Goal: Entertainment & Leisure: Consume media (video, audio)

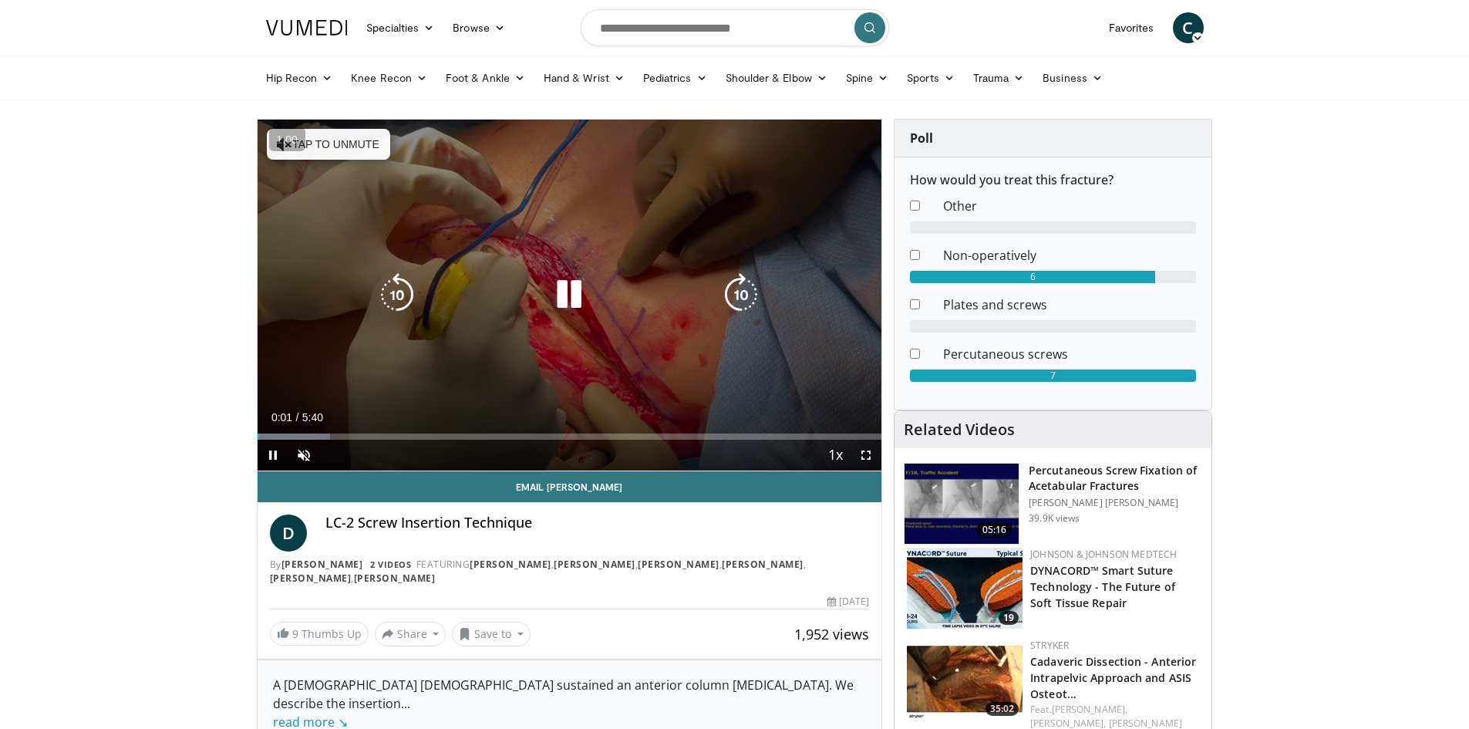
click at [338, 153] on button "Tap to unmute" at bounding box center [328, 144] width 123 height 31
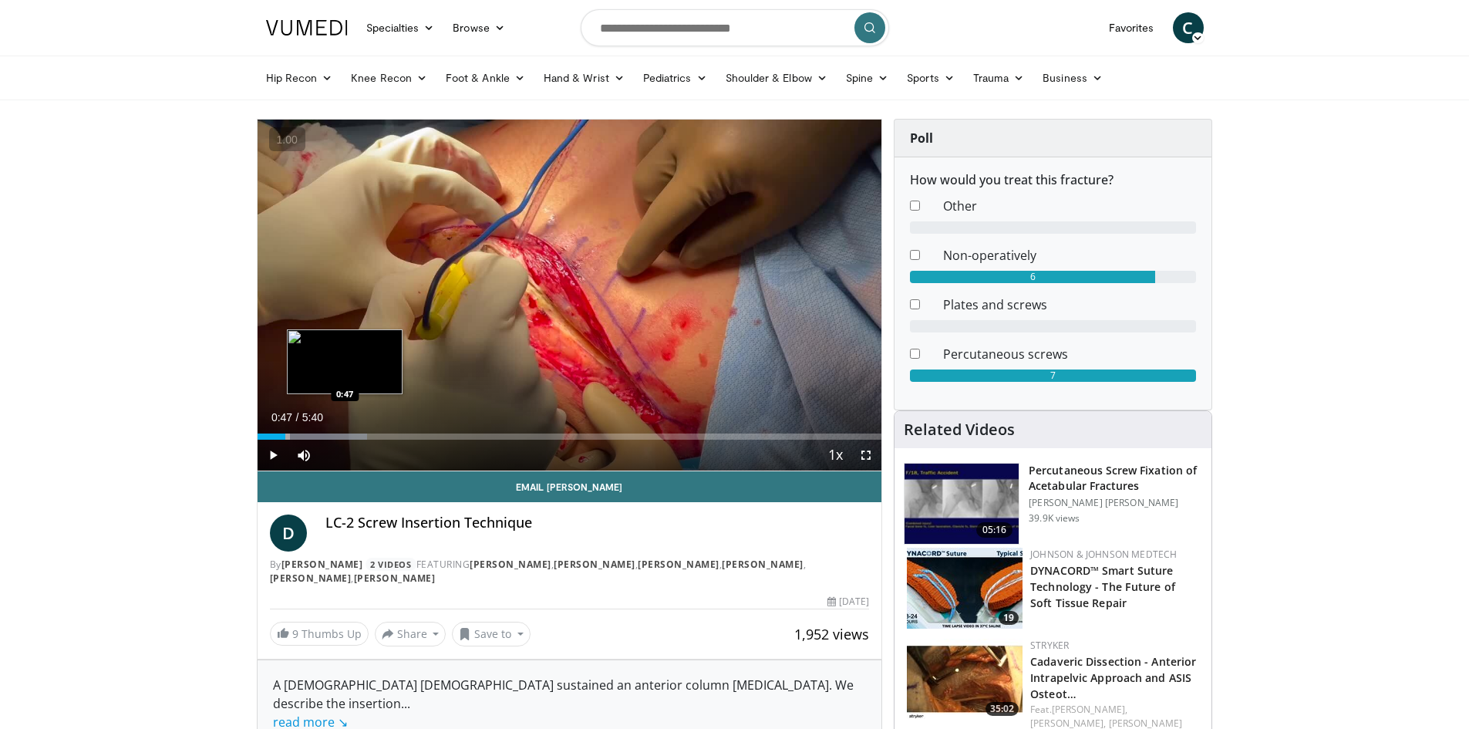
click at [345, 434] on div "Progress Bar" at bounding box center [328, 436] width 77 height 6
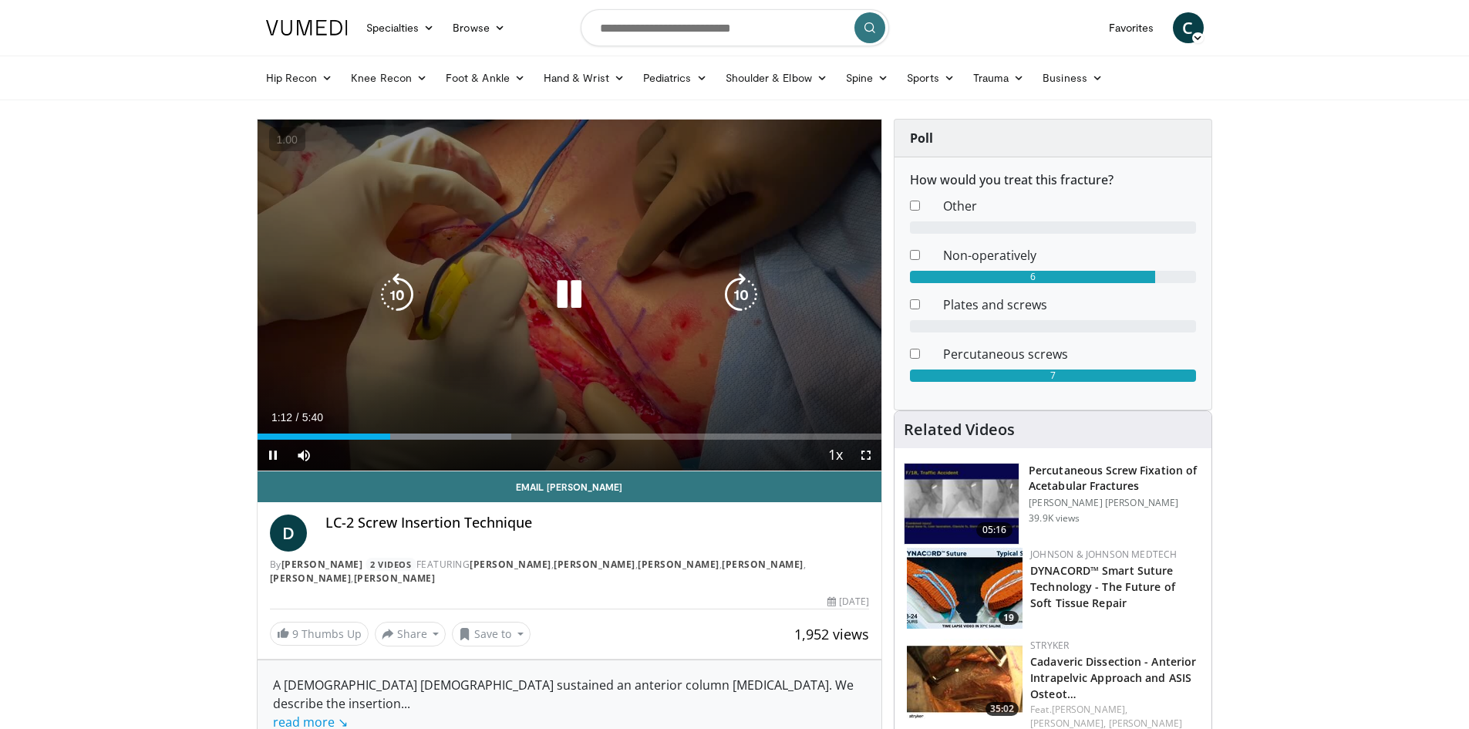
click at [590, 312] on icon "Video Player" at bounding box center [568, 294] width 43 height 43
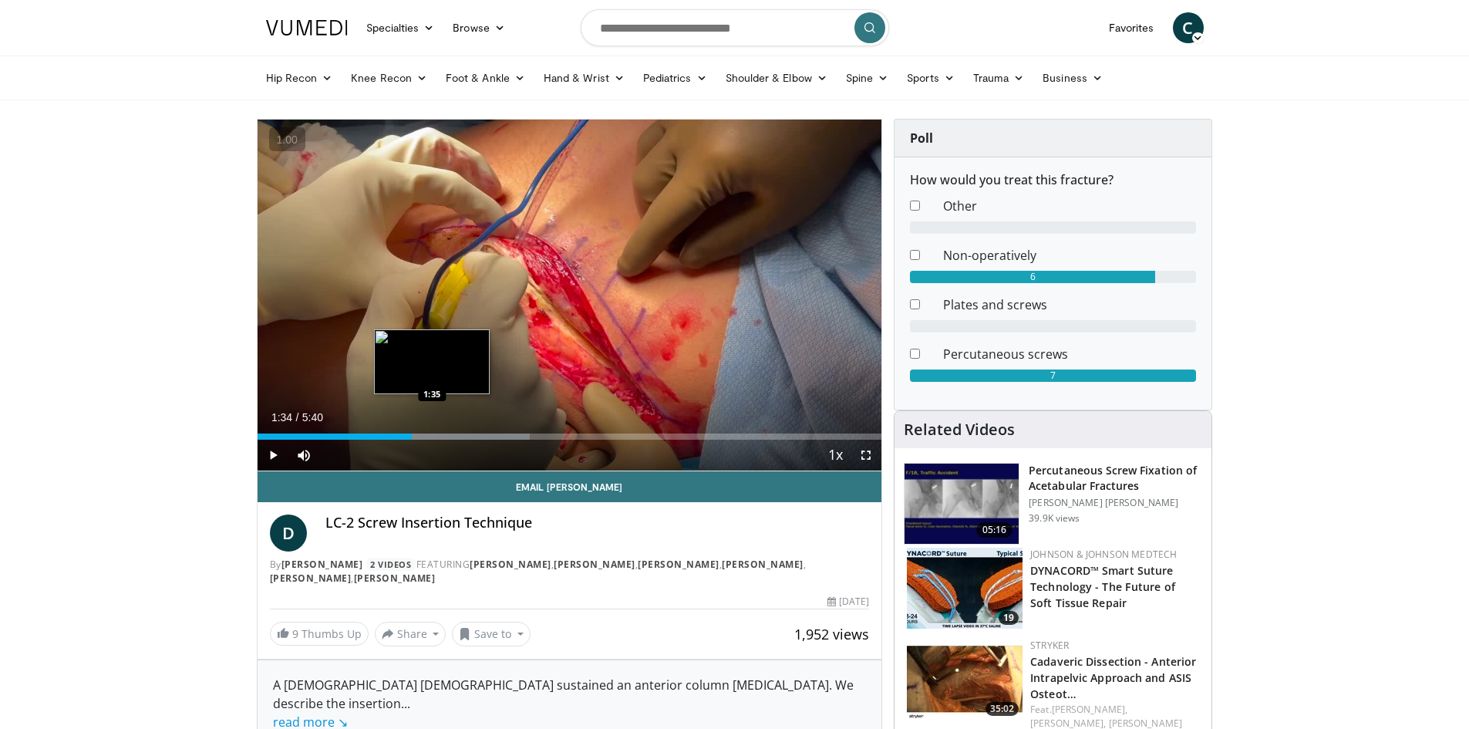
click at [431, 433] on div "Progress Bar" at bounding box center [440, 436] width 179 height 6
click at [490, 436] on div "Loaded : 52.38% 1:55 2:07" at bounding box center [570, 436] width 625 height 6
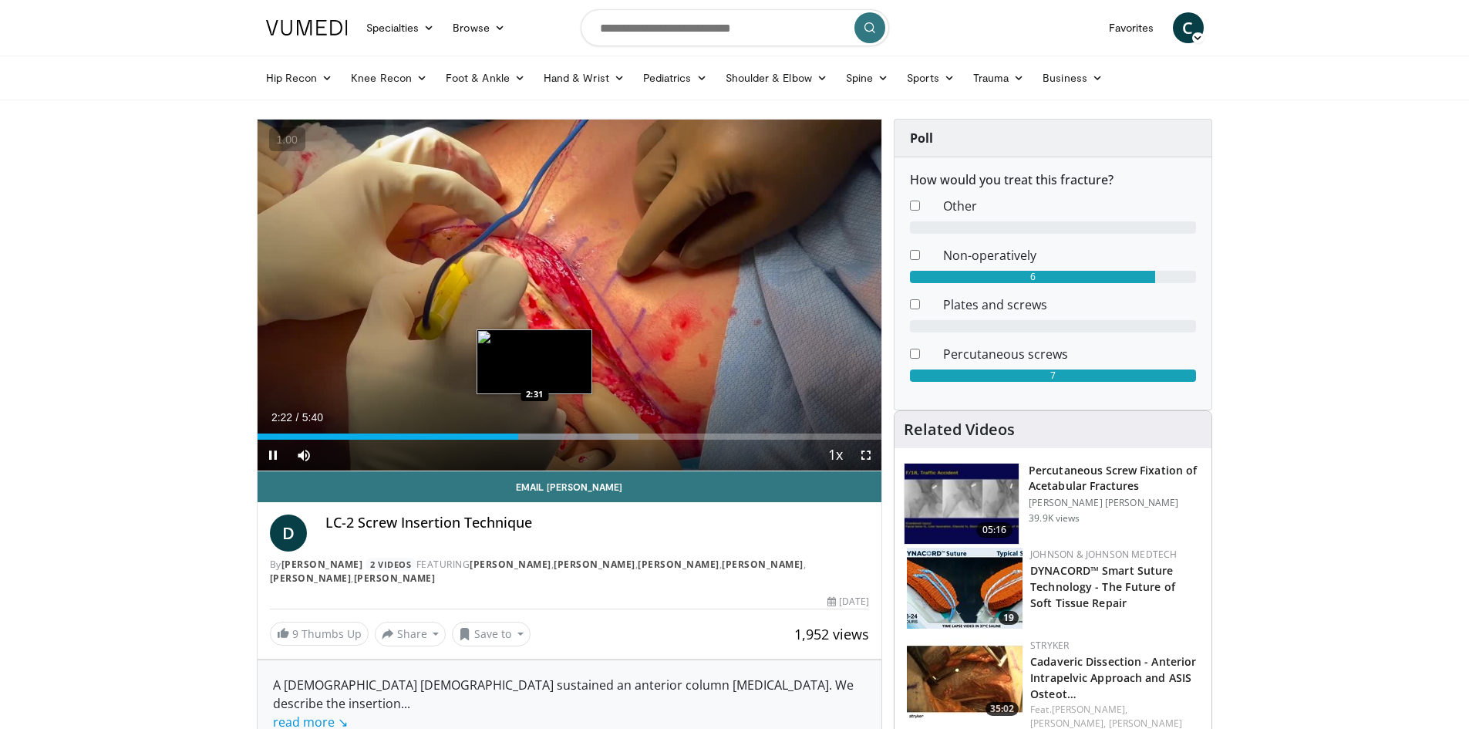
click at [534, 432] on div "Loaded : 61.11% 2:22 2:31" at bounding box center [570, 432] width 625 height 15
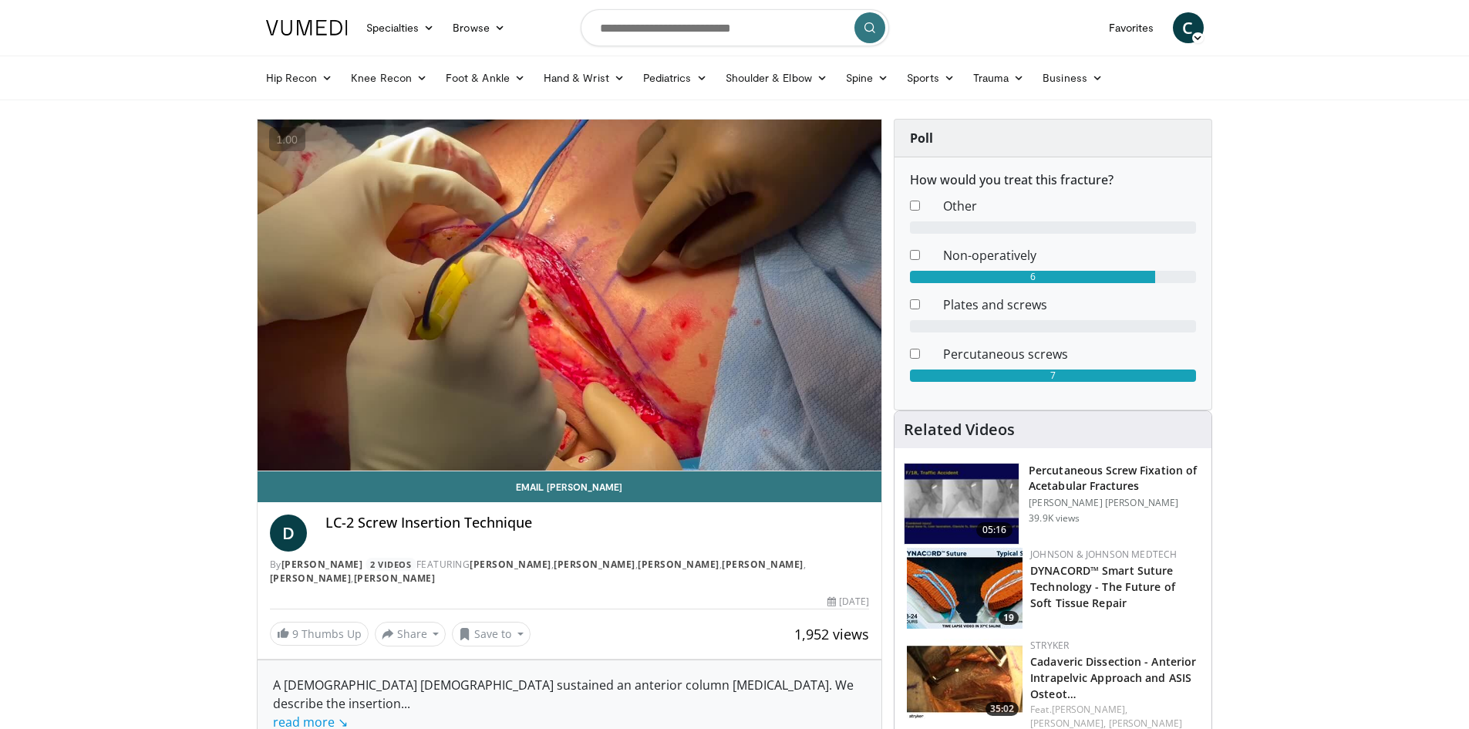
click at [572, 432] on video-js "**********" at bounding box center [570, 296] width 625 height 352
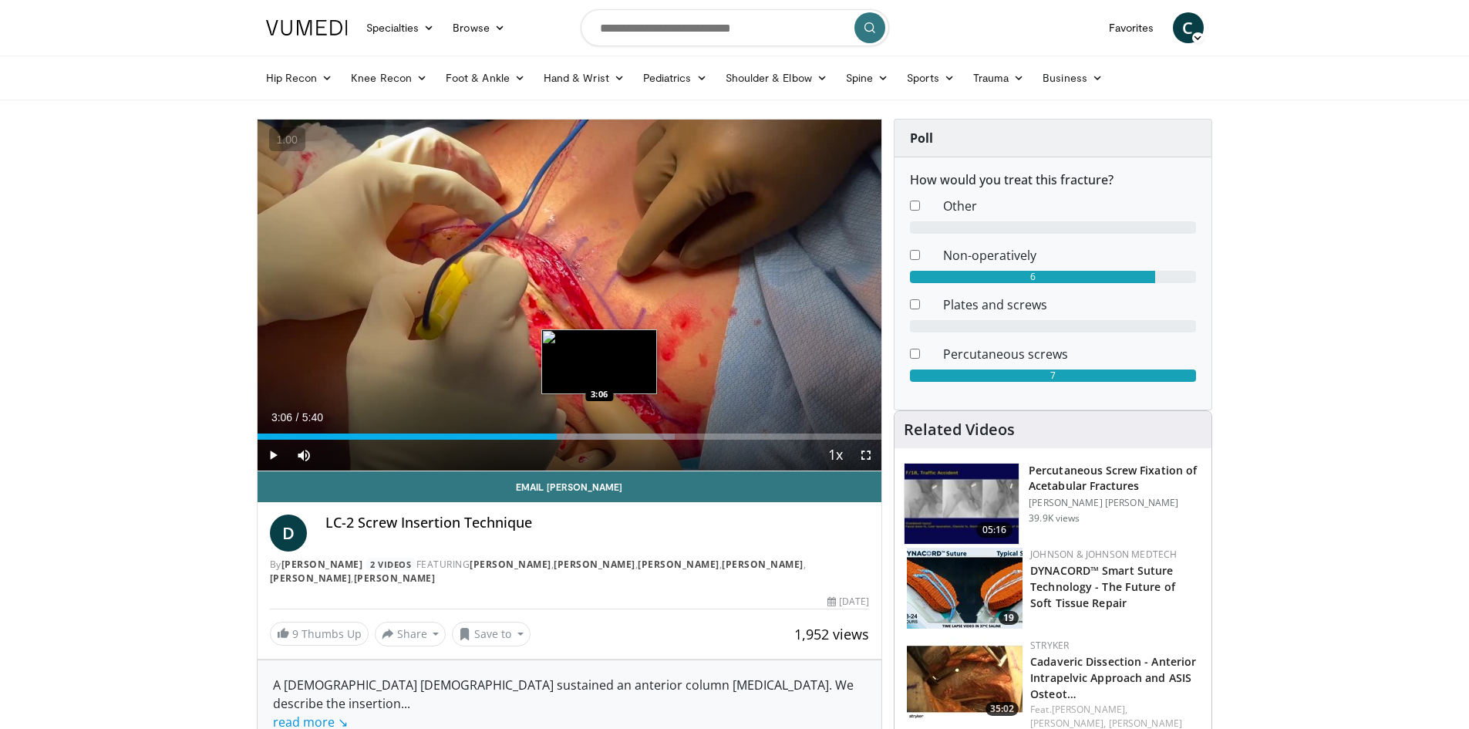
click at [599, 435] on div "Progress Bar" at bounding box center [585, 436] width 177 height 6
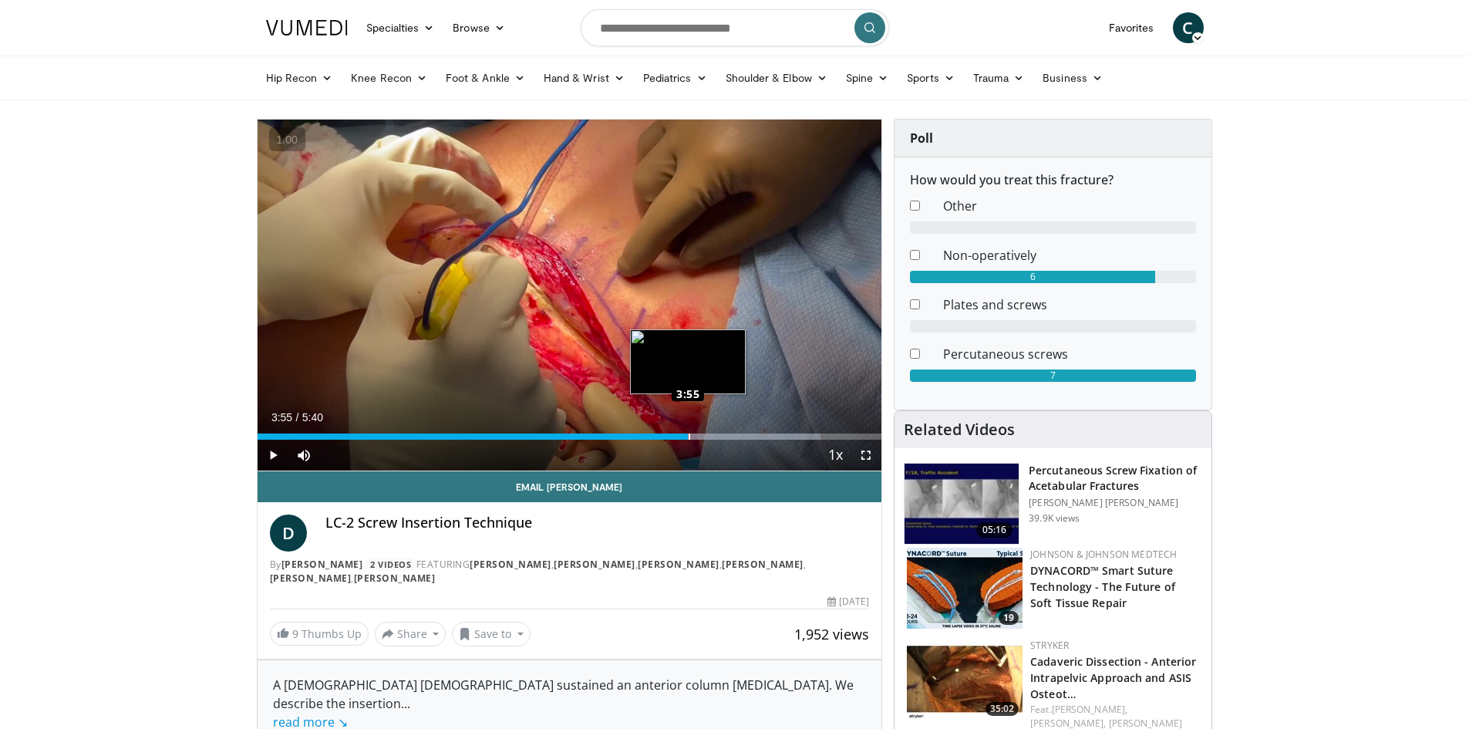
click at [688, 437] on div "Loaded : 90.22% 3:55 3:55" at bounding box center [570, 436] width 625 height 6
click at [656, 433] on div "3:37" at bounding box center [457, 436] width 399 height 6
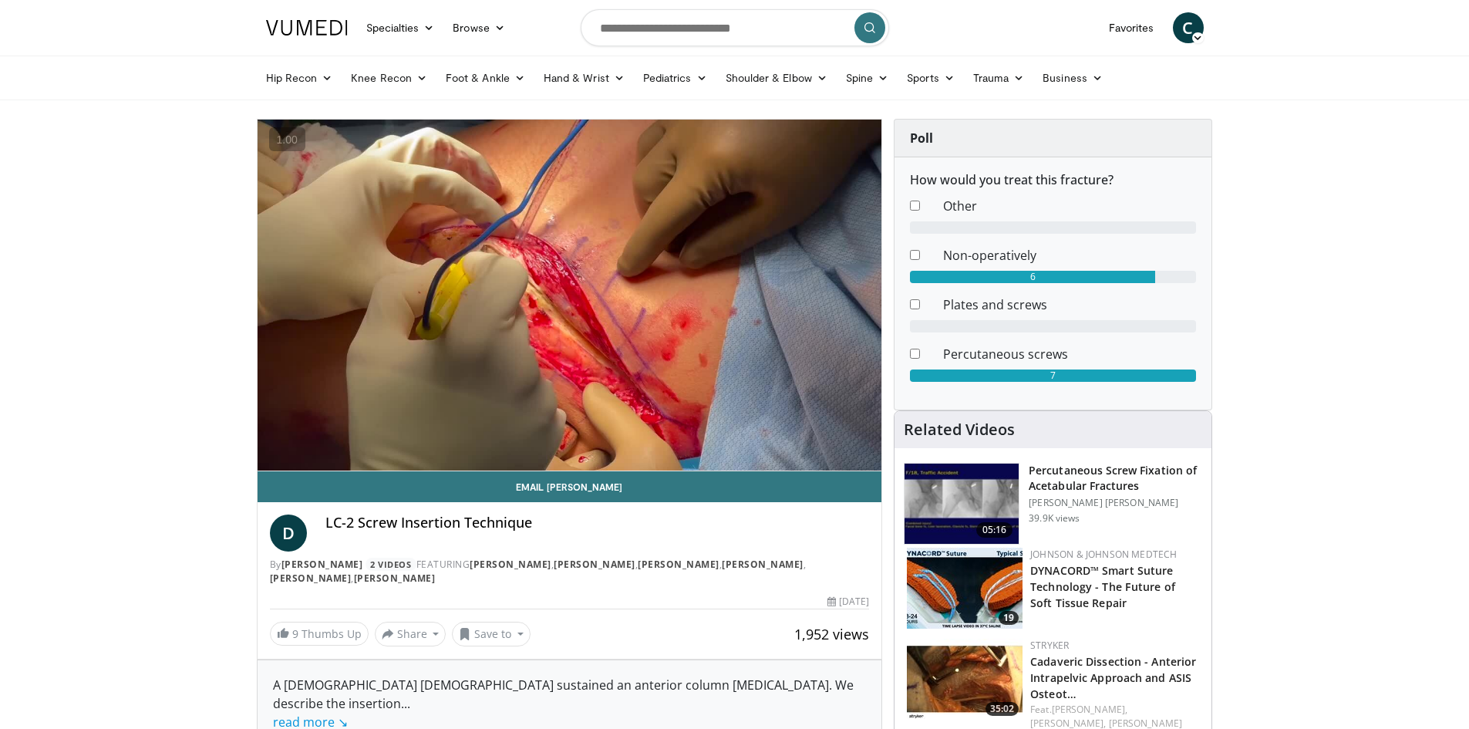
click at [955, 487] on img at bounding box center [961, 503] width 114 height 80
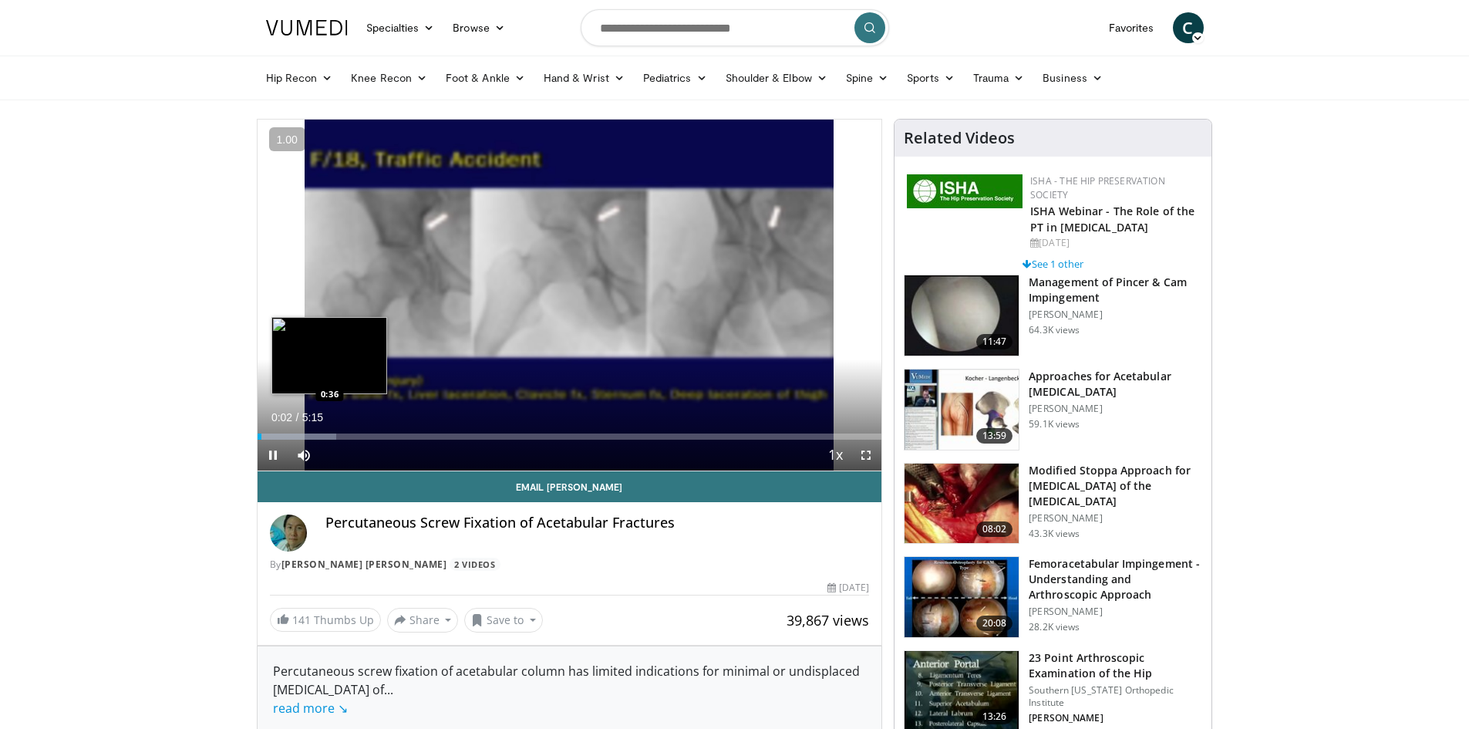
click at [330, 426] on div "Loaded : 12.65% 0:02 0:36" at bounding box center [570, 432] width 625 height 15
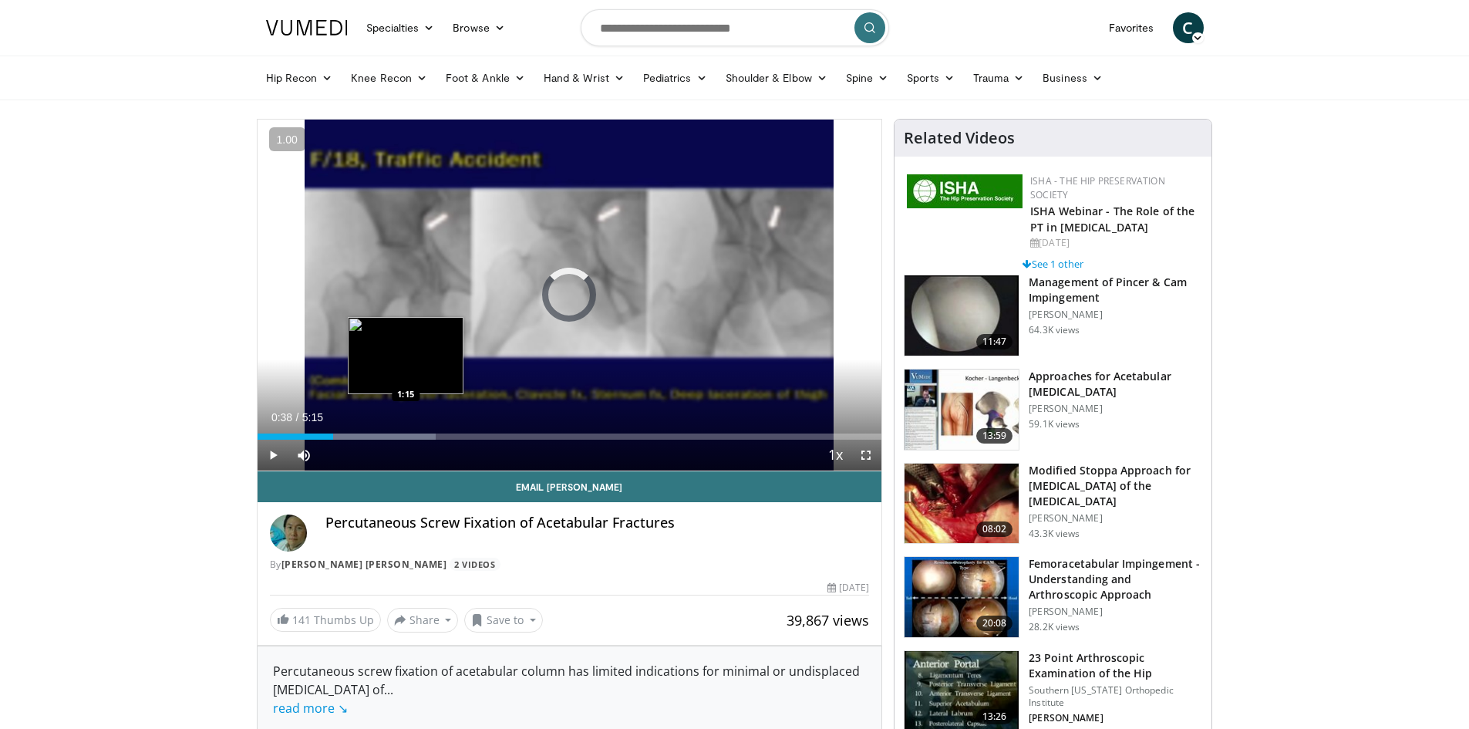
click at [406, 432] on div "Loaded : 28.59% 0:38 1:15" at bounding box center [570, 432] width 625 height 15
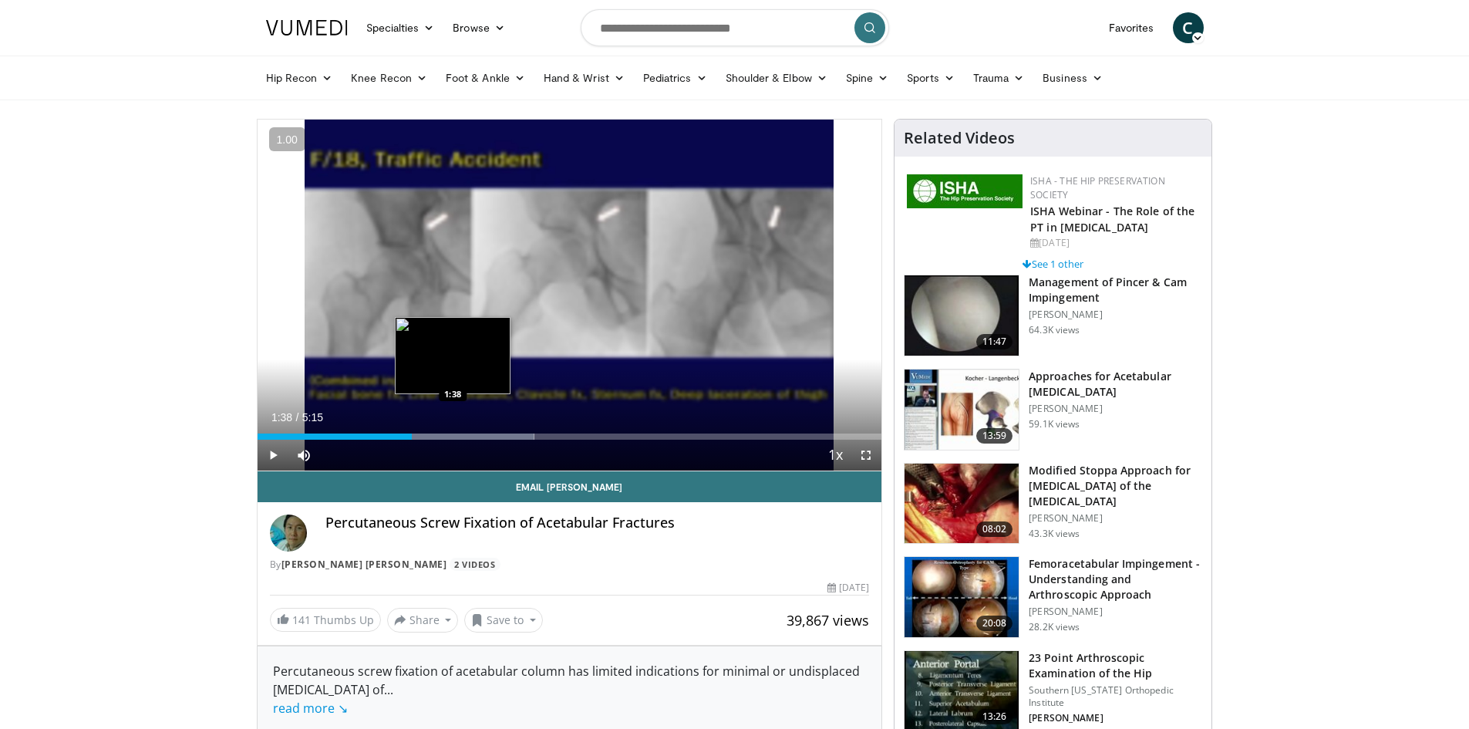
click at [453, 436] on div "Progress Bar" at bounding box center [443, 436] width 182 height 6
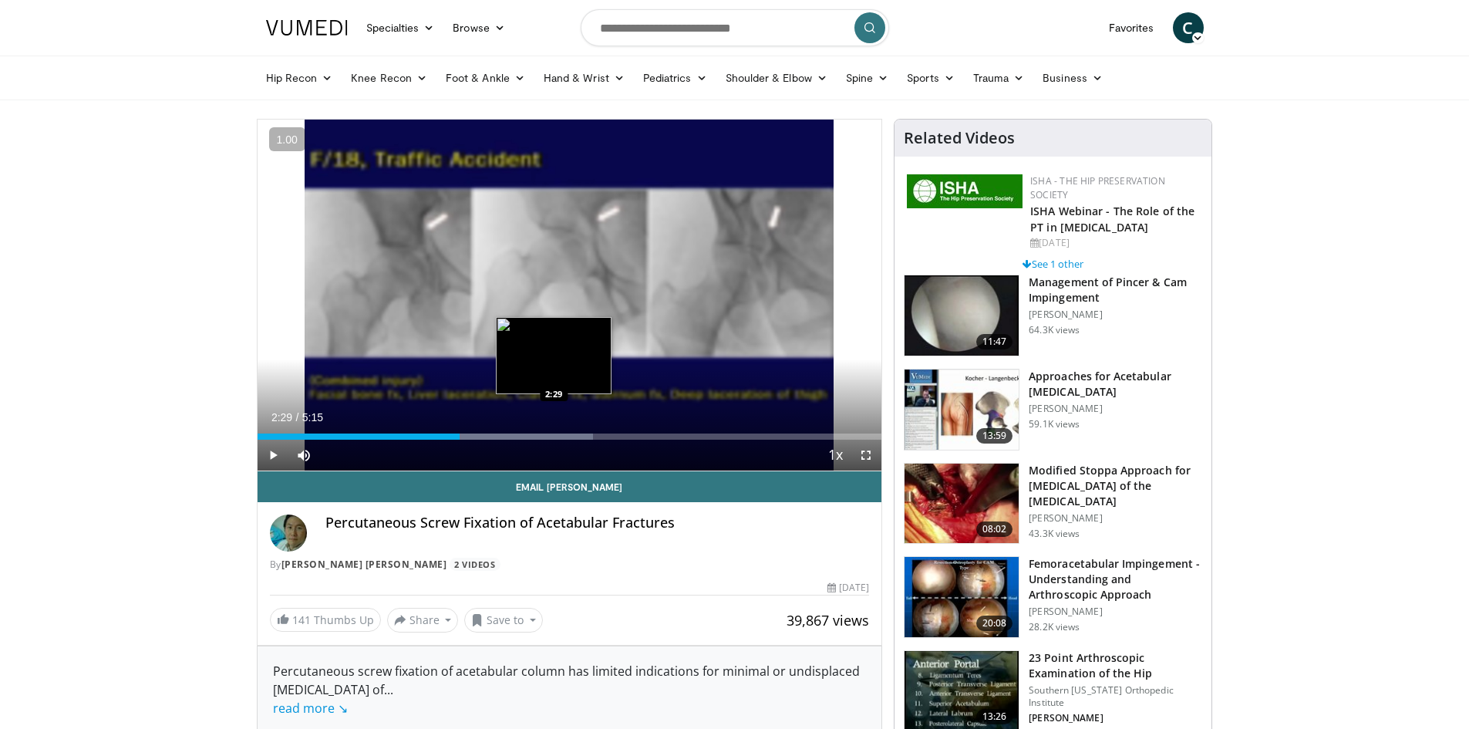
click at [554, 437] on div "Progress Bar" at bounding box center [495, 436] width 195 height 6
click at [600, 434] on div "Progress Bar" at bounding box center [587, 436] width 173 height 6
